Goal: Check status

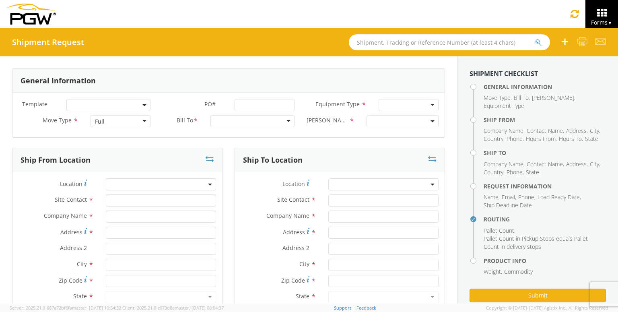
click at [379, 47] on input "text" at bounding box center [449, 42] width 201 height 16
paste input "57084395"
type input "57084395"
click at [535, 38] on button "submit" at bounding box center [538, 43] width 7 height 10
click at [396, 37] on input "text" at bounding box center [449, 42] width 201 height 16
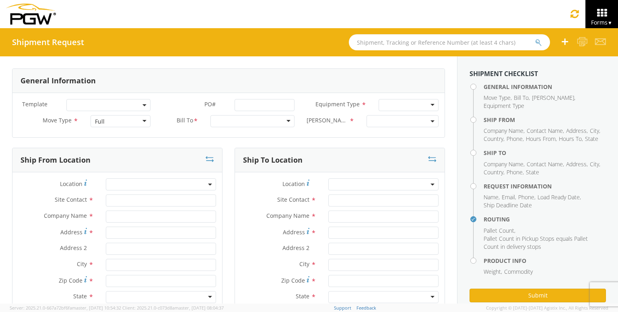
paste input "57084447"
type input "57084447"
click at [535, 38] on button "submit" at bounding box center [538, 43] width 7 height 10
